Goal: Information Seeking & Learning: Learn about a topic

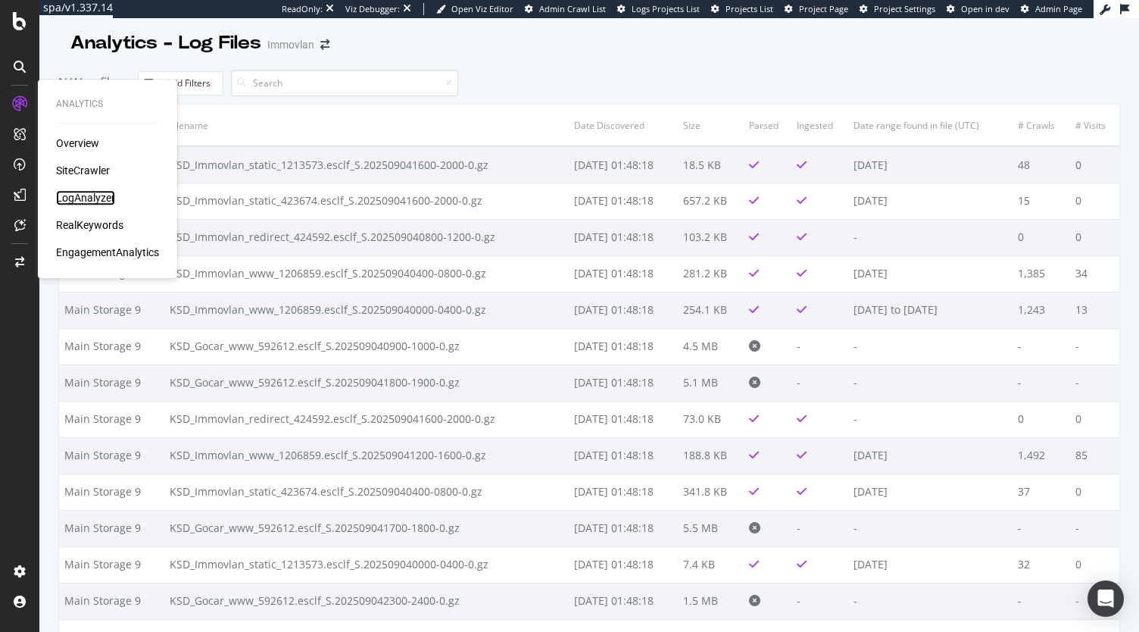
click at [76, 198] on div "LogAnalyzer" at bounding box center [85, 197] width 59 height 15
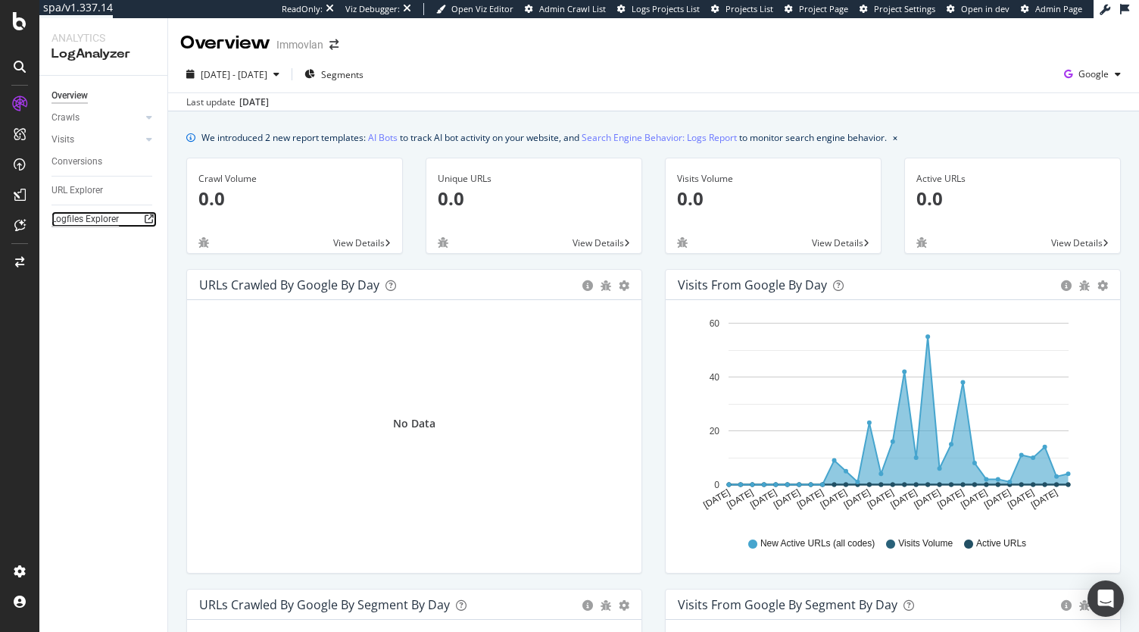
click at [92, 222] on div "Logfiles Explorer" at bounding box center [85, 219] width 67 height 16
click at [1079, 73] on span "Google" at bounding box center [1094, 73] width 30 height 13
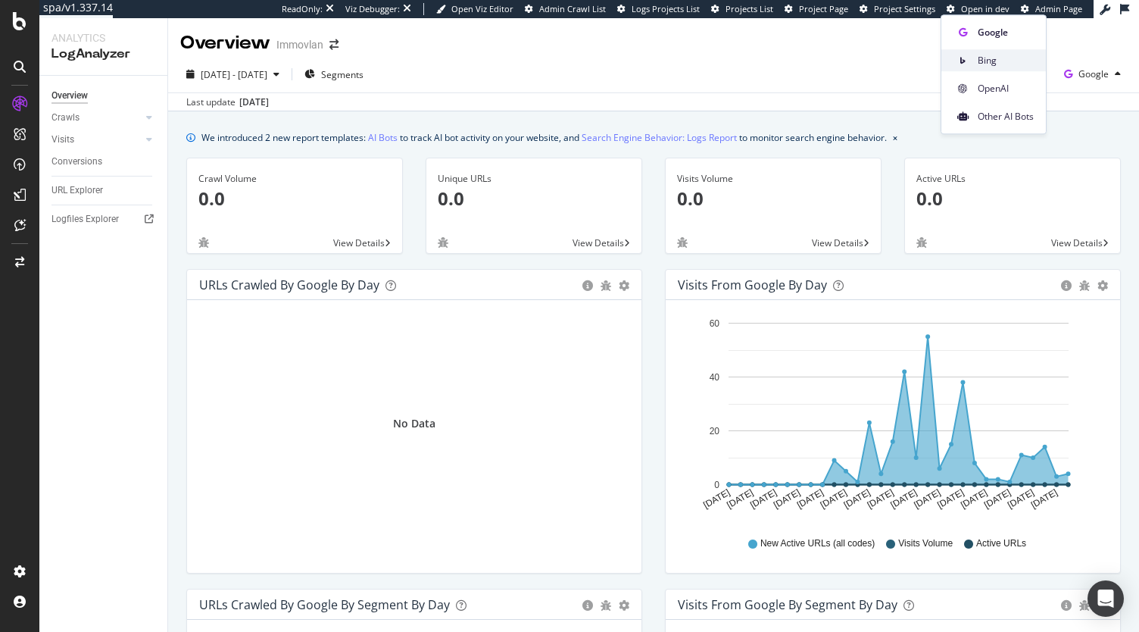
click at [1008, 58] on span "Bing" at bounding box center [1006, 61] width 56 height 14
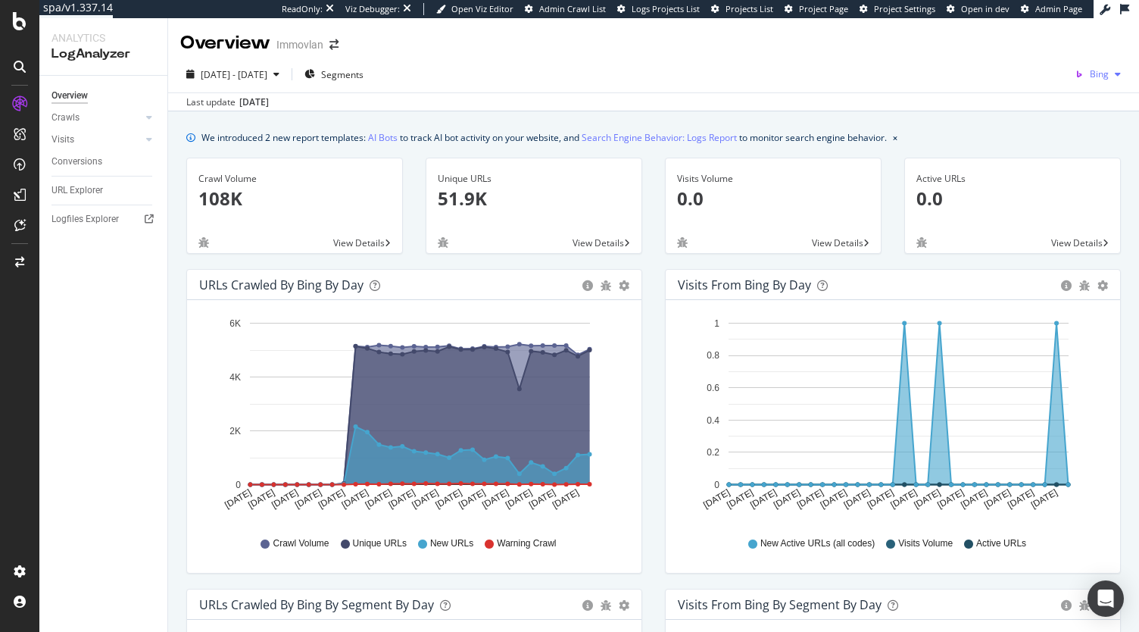
click at [1090, 73] on span "Bing" at bounding box center [1099, 73] width 19 height 13
click at [1024, 27] on span "Google" at bounding box center [1017, 33] width 56 height 14
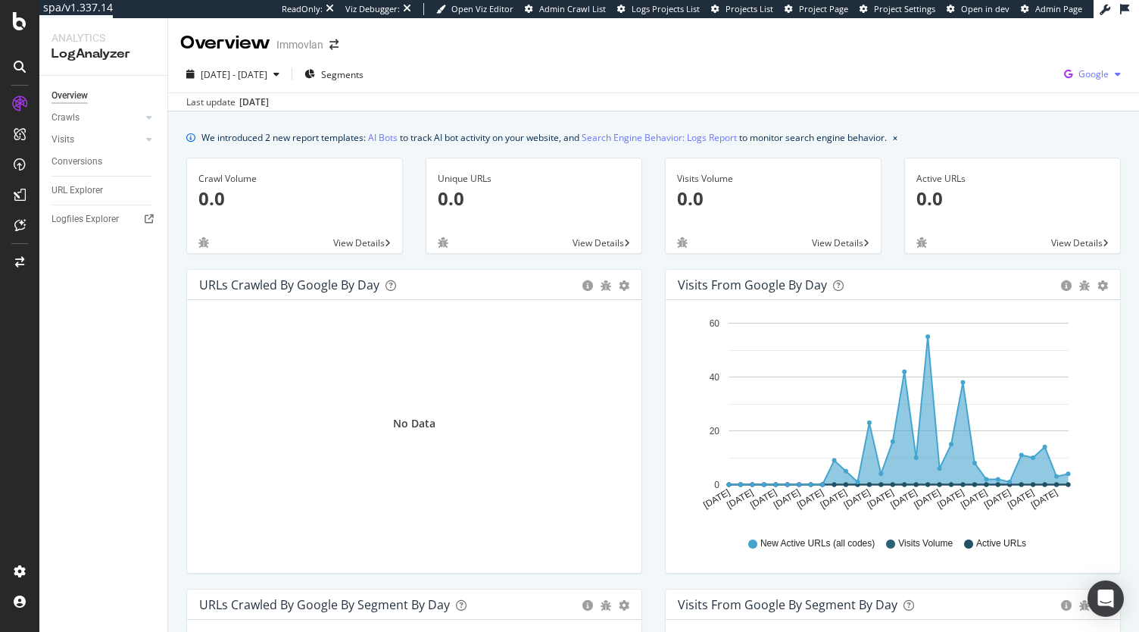
click at [1082, 73] on span "Google" at bounding box center [1094, 73] width 30 height 13
click at [1019, 93] on span "OpenAI" at bounding box center [1006, 89] width 56 height 14
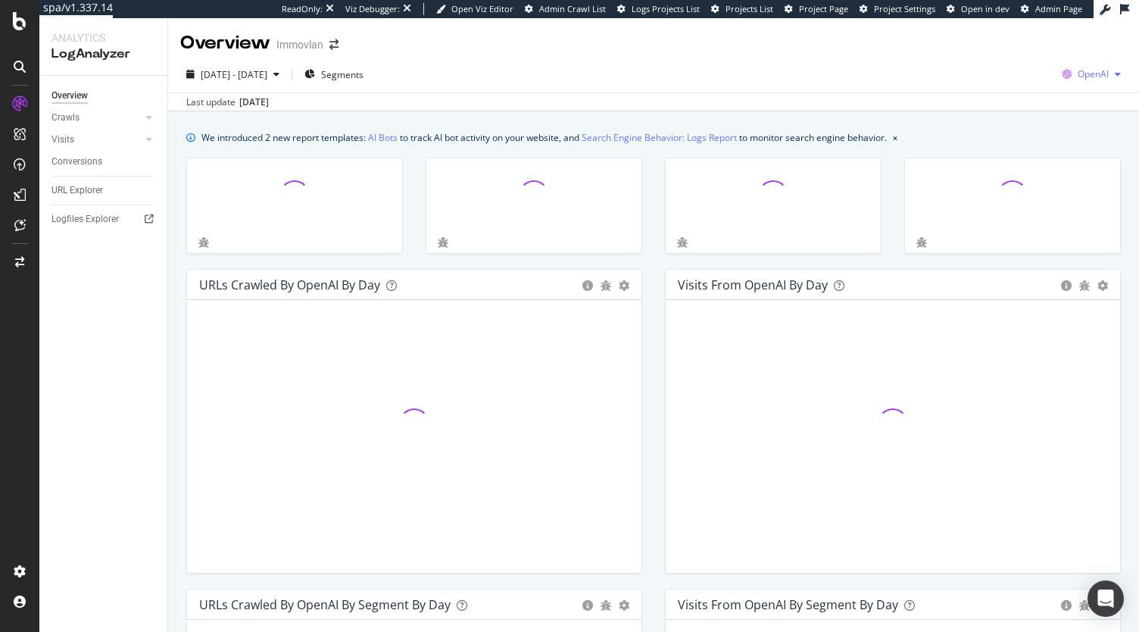
click at [1078, 76] on span "OpenAI" at bounding box center [1093, 73] width 31 height 13
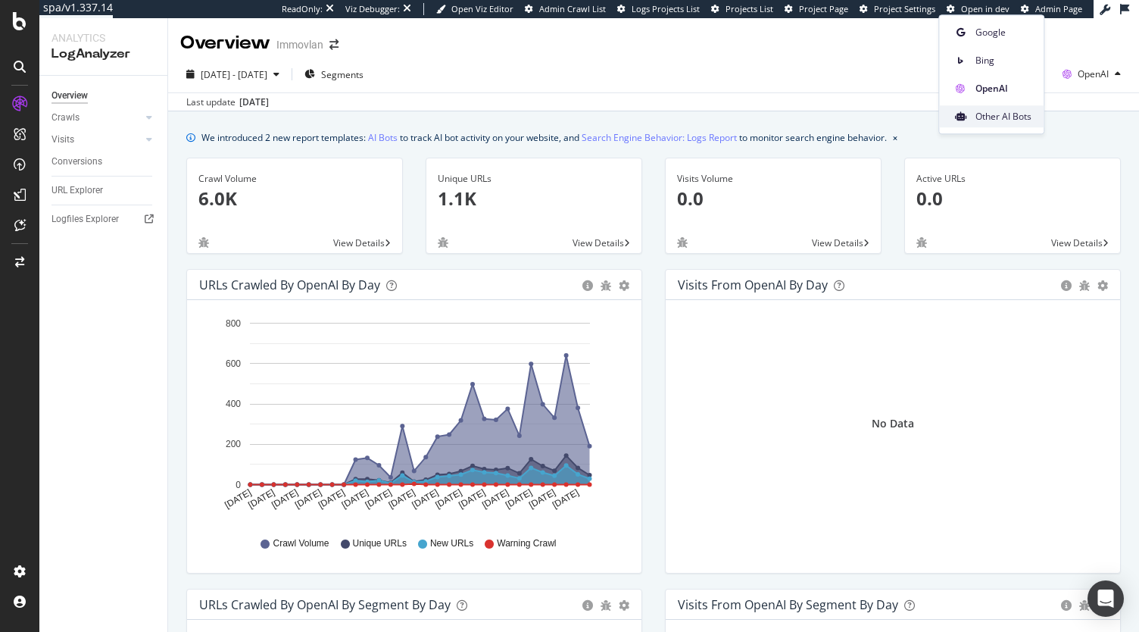
click at [1009, 119] on span "Other AI Bots" at bounding box center [1004, 117] width 56 height 14
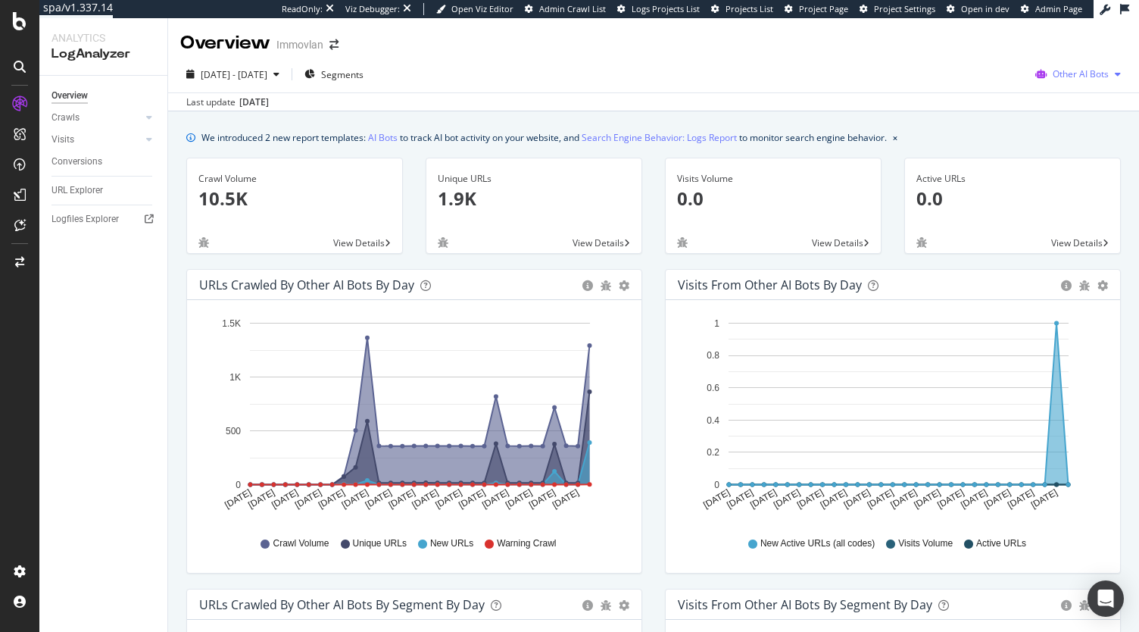
click at [1068, 73] on span "Other AI Bots" at bounding box center [1081, 73] width 56 height 13
click at [1058, 124] on div "Bing" at bounding box center [1072, 132] width 108 height 22
